Goal: Transaction & Acquisition: Book appointment/travel/reservation

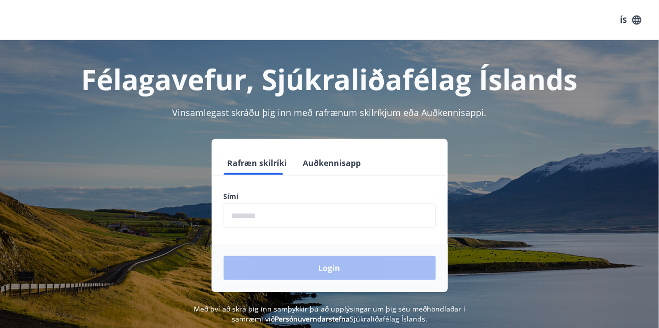
click at [311, 214] on input "phone" at bounding box center [330, 216] width 212 height 25
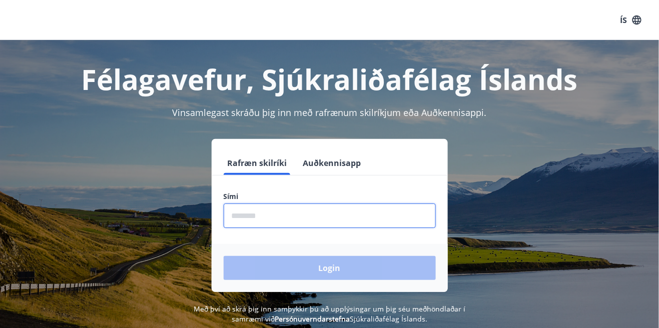
type input "********"
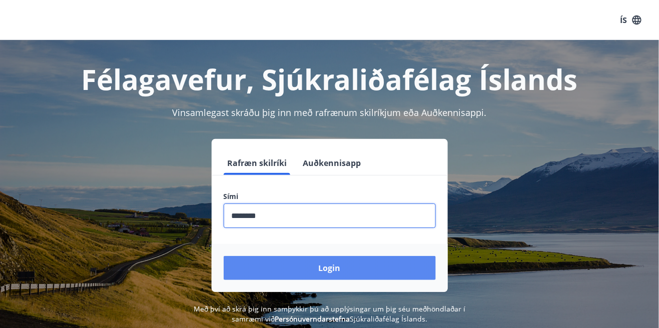
click at [356, 269] on button "Login" at bounding box center [330, 268] width 212 height 24
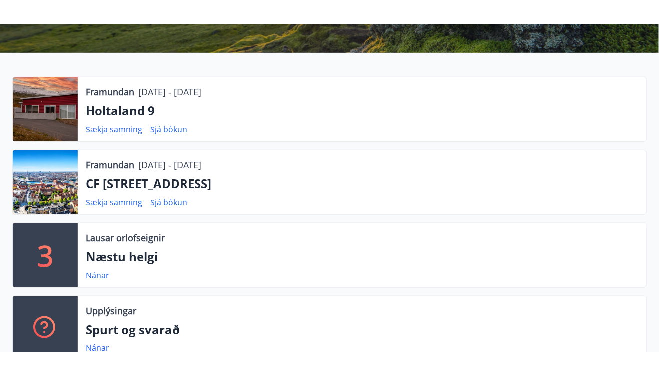
scroll to position [186, 0]
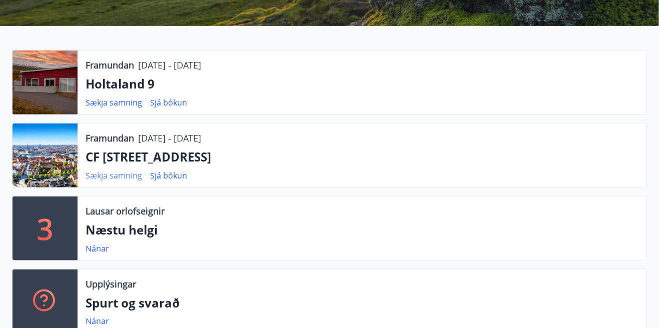
click at [116, 173] on link "Sækja samning" at bounding box center [114, 175] width 57 height 11
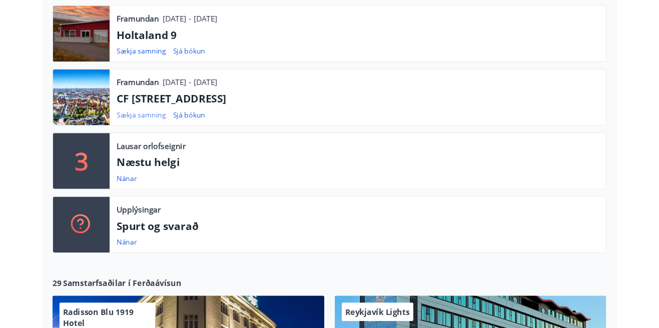
scroll to position [234, 0]
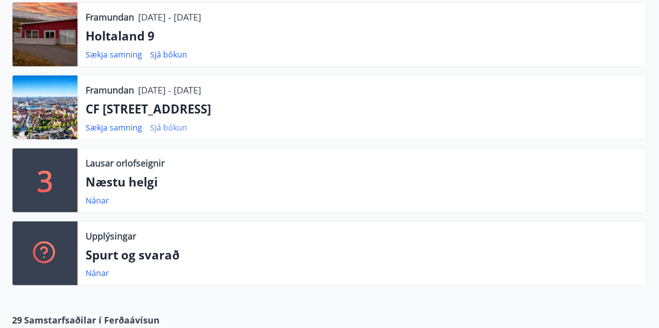
click at [170, 130] on link "Sjá bókun" at bounding box center [168, 127] width 37 height 11
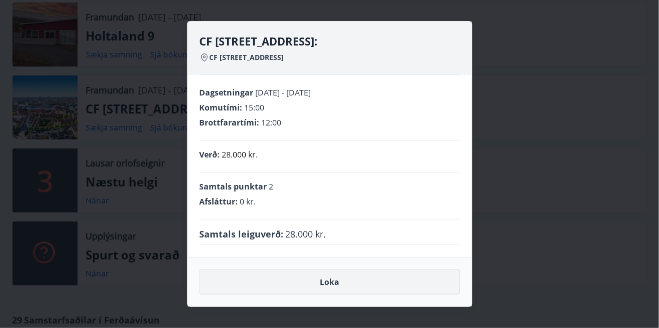
click at [380, 284] on button "Loka" at bounding box center [330, 282] width 260 height 25
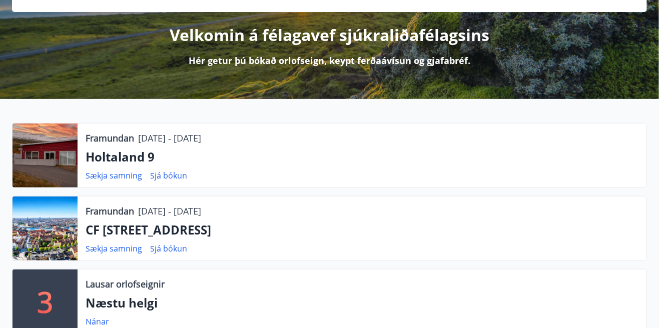
scroll to position [114, 0]
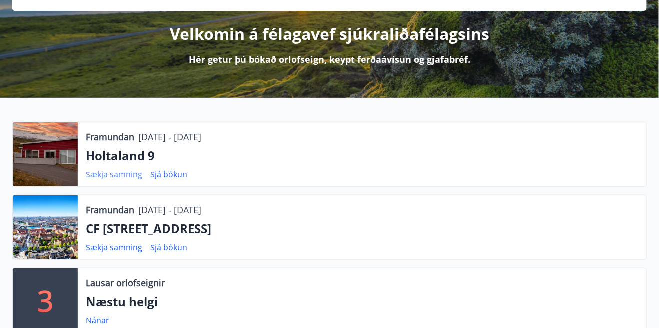
click at [118, 175] on link "Sækja samning" at bounding box center [114, 174] width 57 height 11
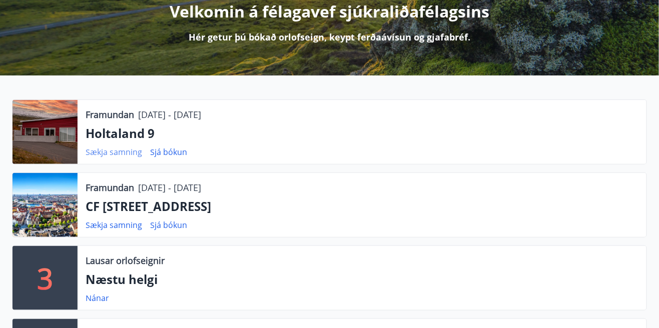
scroll to position [162, 0]
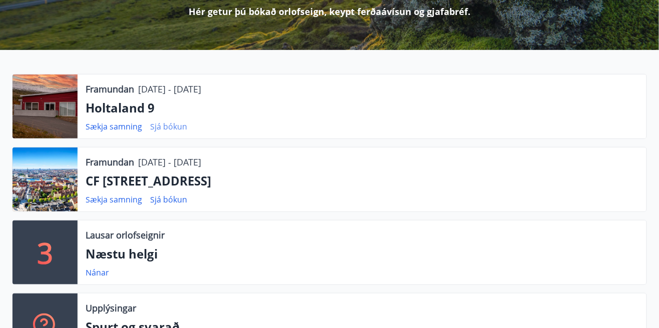
click at [173, 125] on link "Sjá bókun" at bounding box center [168, 126] width 37 height 11
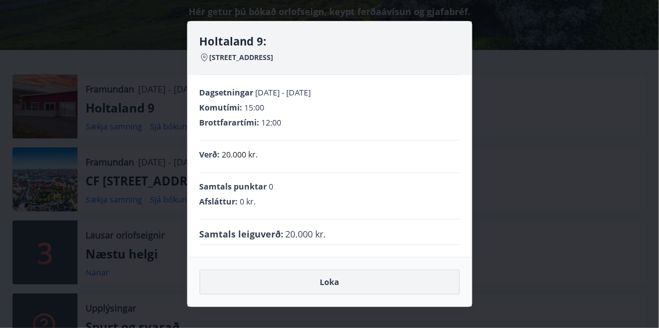
click at [370, 286] on button "Loka" at bounding box center [330, 282] width 260 height 25
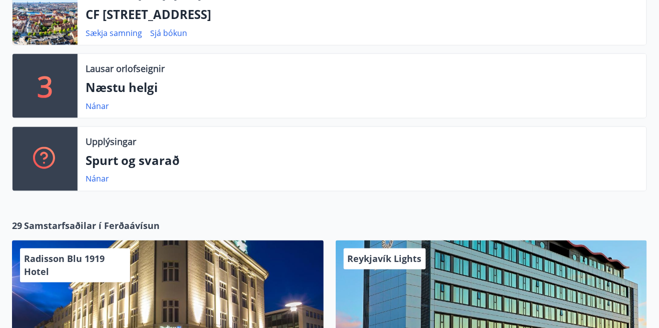
scroll to position [351, 0]
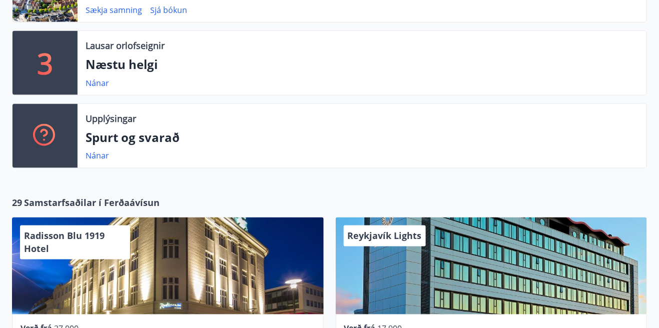
click at [142, 137] on p "Spurt og svarað" at bounding box center [362, 137] width 553 height 17
click at [106, 158] on link "Nánar" at bounding box center [98, 156] width 24 height 11
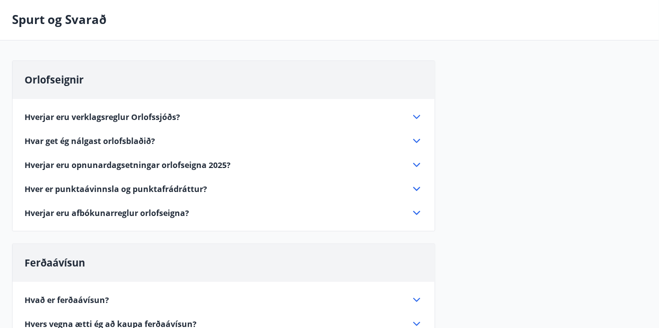
scroll to position [45, 0]
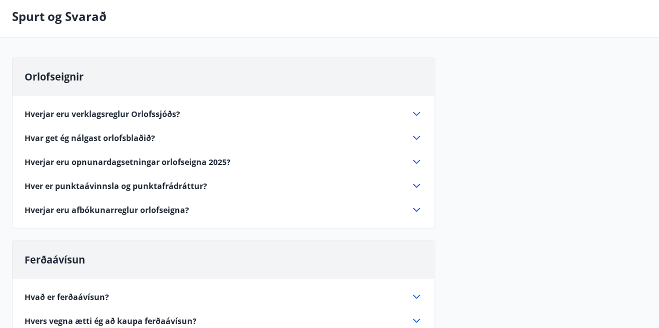
click at [417, 210] on icon at bounding box center [417, 210] width 12 height 12
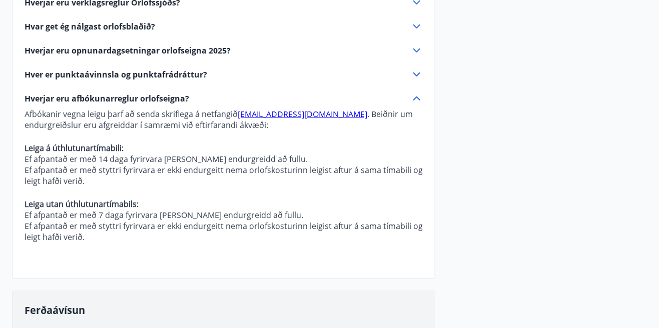
scroll to position [0, 0]
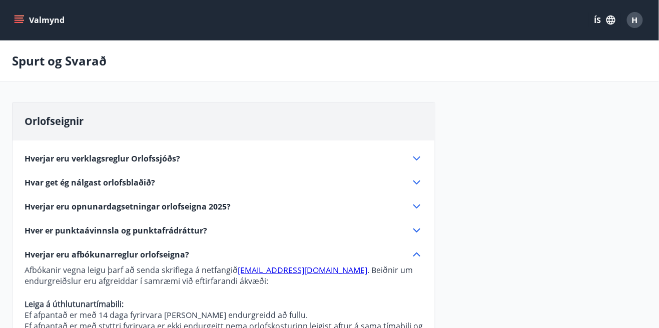
click at [637, 21] on span "H" at bounding box center [635, 20] width 6 height 11
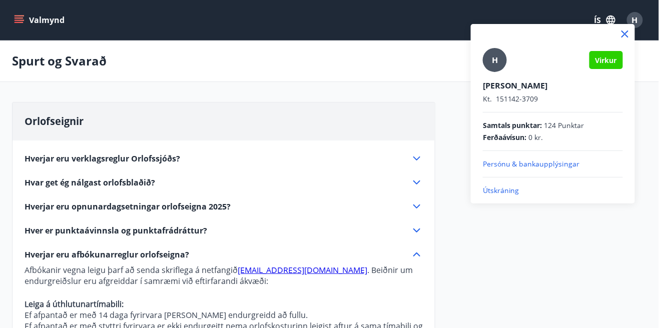
click at [551, 164] on p "Persónu & bankaupplýsingar" at bounding box center [553, 164] width 140 height 10
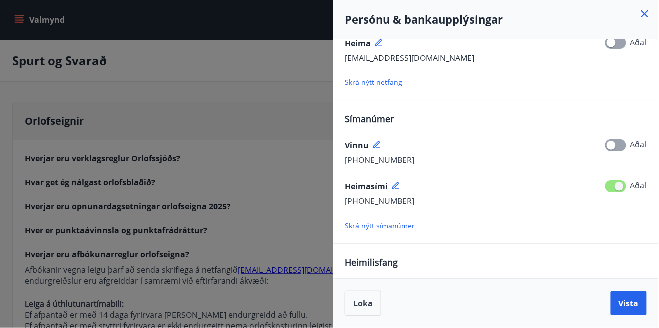
scroll to position [226, 0]
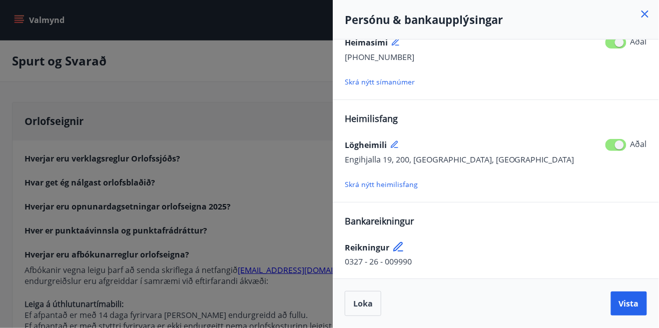
click at [645, 14] on icon at bounding box center [645, 15] width 2 height 2
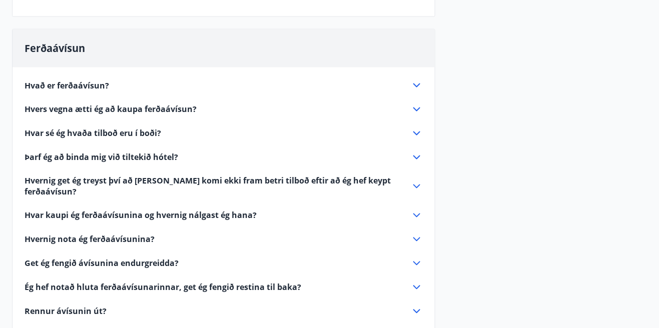
scroll to position [0, 0]
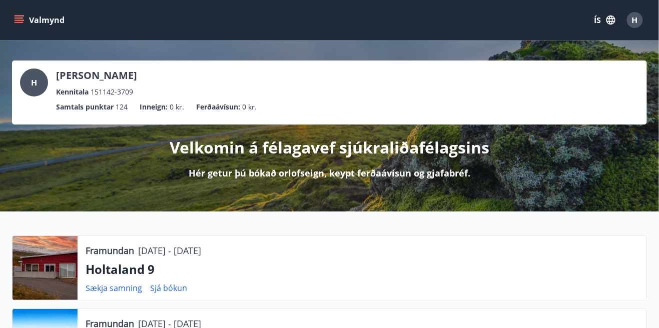
click at [18, 21] on icon "menu" at bounding box center [20, 20] width 11 height 1
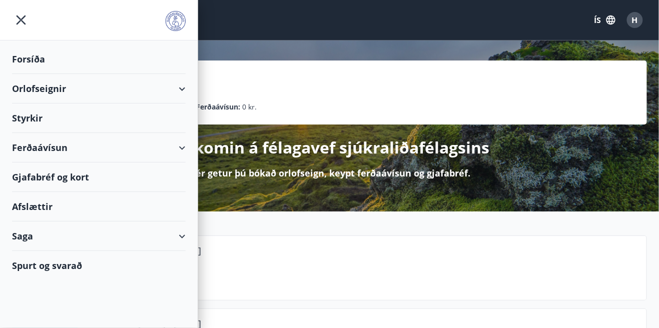
click at [180, 84] on div "Orlofseignir" at bounding box center [99, 89] width 174 height 30
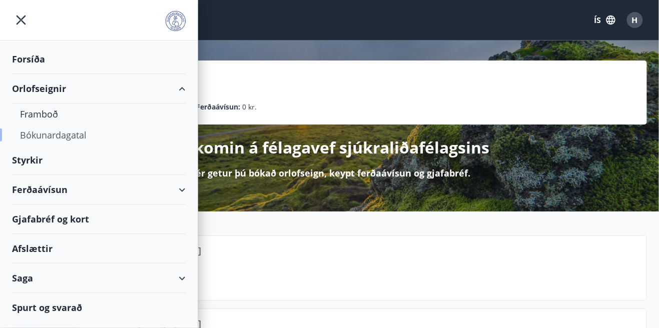
click at [55, 133] on div "Bókunardagatal" at bounding box center [99, 135] width 158 height 21
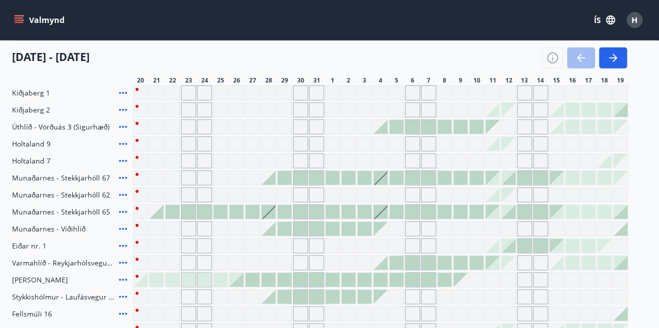
scroll to position [133, 0]
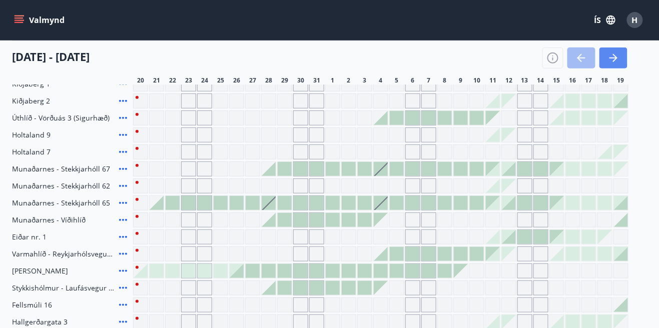
click at [617, 57] on icon "button" at bounding box center [613, 58] width 12 height 12
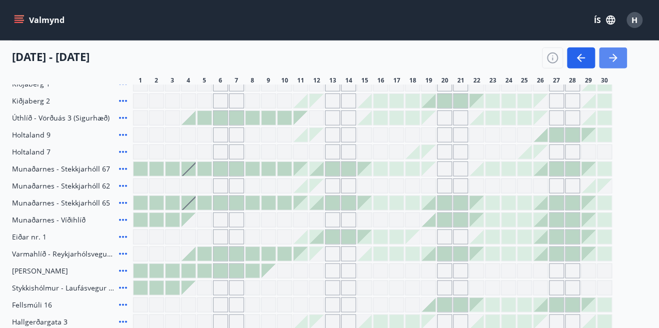
click at [614, 60] on icon "button" at bounding box center [615, 58] width 5 height 8
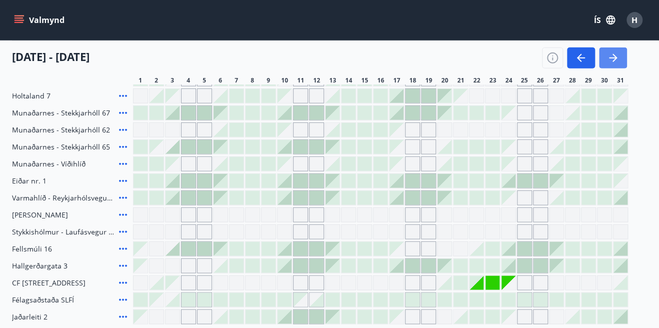
scroll to position [189, 0]
click at [485, 283] on div "Gráir dagar eru ekki bókanlegir" at bounding box center [492, 283] width 15 height 15
click at [498, 280] on div "Gráir dagar eru ekki bókanlegir" at bounding box center [493, 283] width 14 height 14
click at [510, 281] on div "Gráir dagar eru ekki bókanlegir" at bounding box center [509, 283] width 14 height 14
click at [481, 285] on div "Gráir dagar eru ekki bókanlegir" at bounding box center [477, 283] width 14 height 14
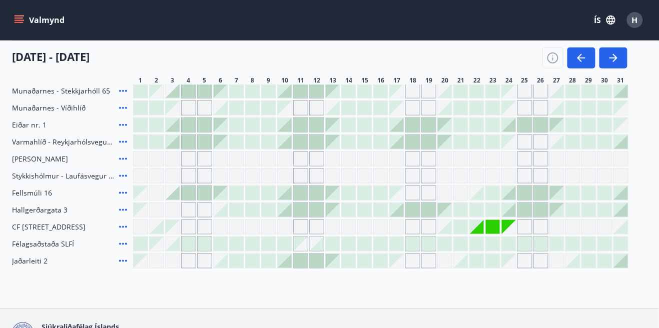
scroll to position [246, 0]
click at [615, 58] on icon "button" at bounding box center [613, 58] width 8 height 1
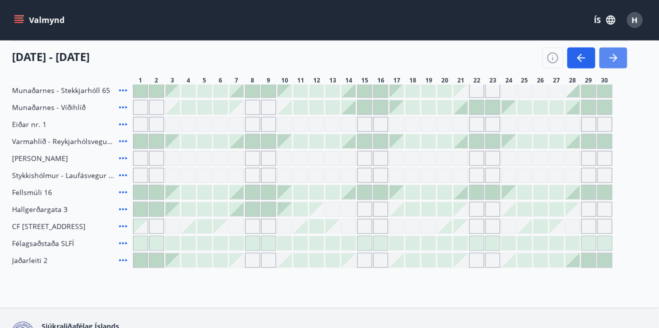
click at [615, 58] on icon "button" at bounding box center [613, 58] width 8 height 1
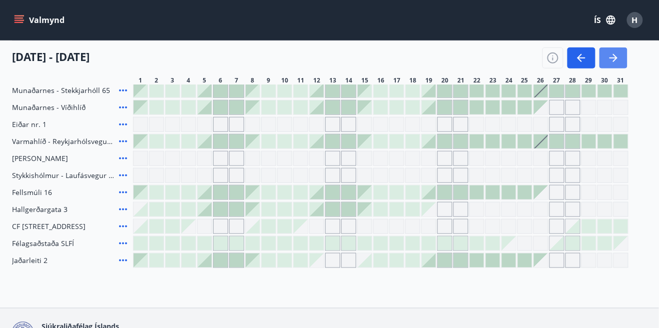
click at [615, 56] on icon "button" at bounding box center [613, 58] width 12 height 12
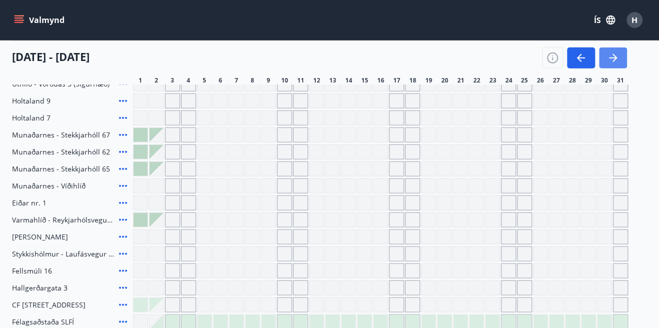
scroll to position [168, 0]
click at [616, 61] on icon "button" at bounding box center [613, 58] width 12 height 12
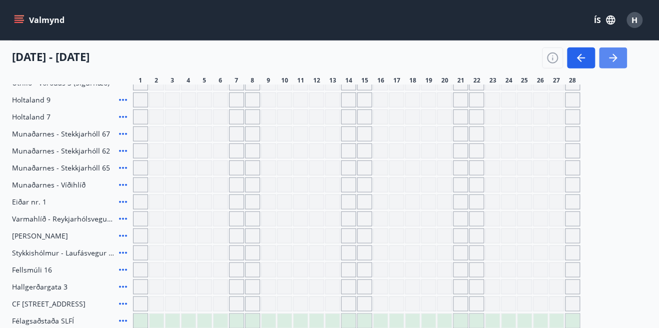
click at [618, 57] on icon "button" at bounding box center [613, 58] width 12 height 12
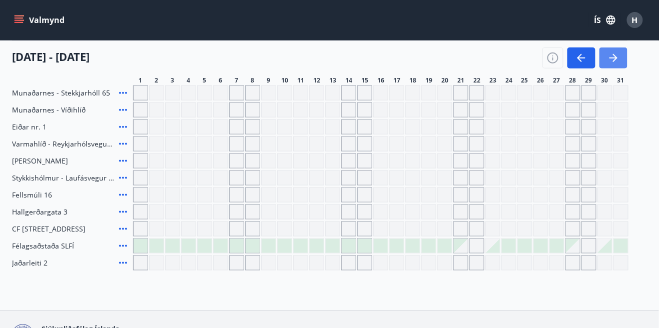
scroll to position [0, 0]
